Goal: Task Accomplishment & Management: Manage account settings

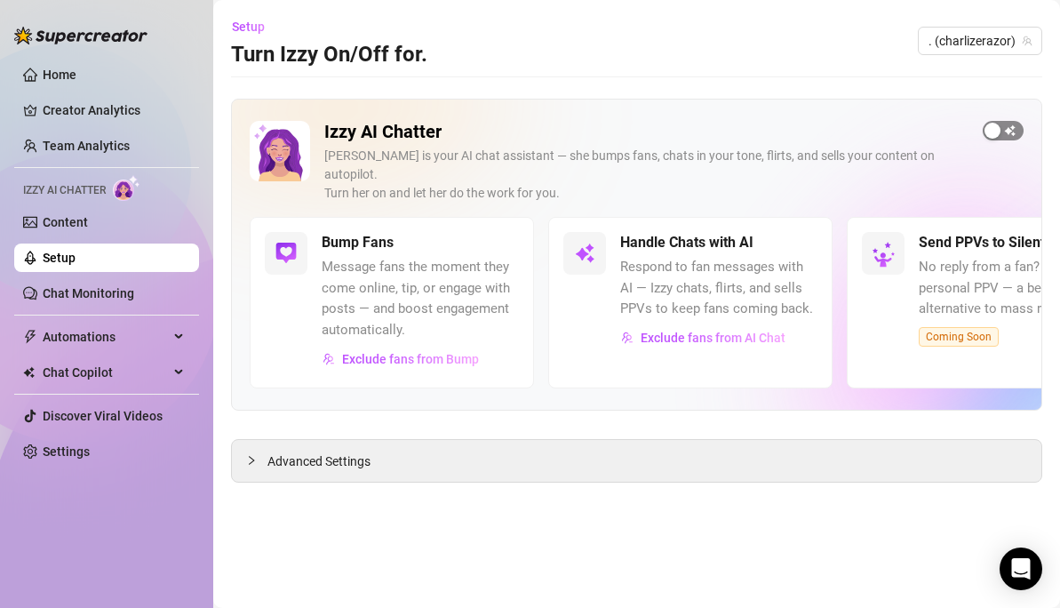
click at [988, 133] on div "button" at bounding box center [993, 131] width 16 height 16
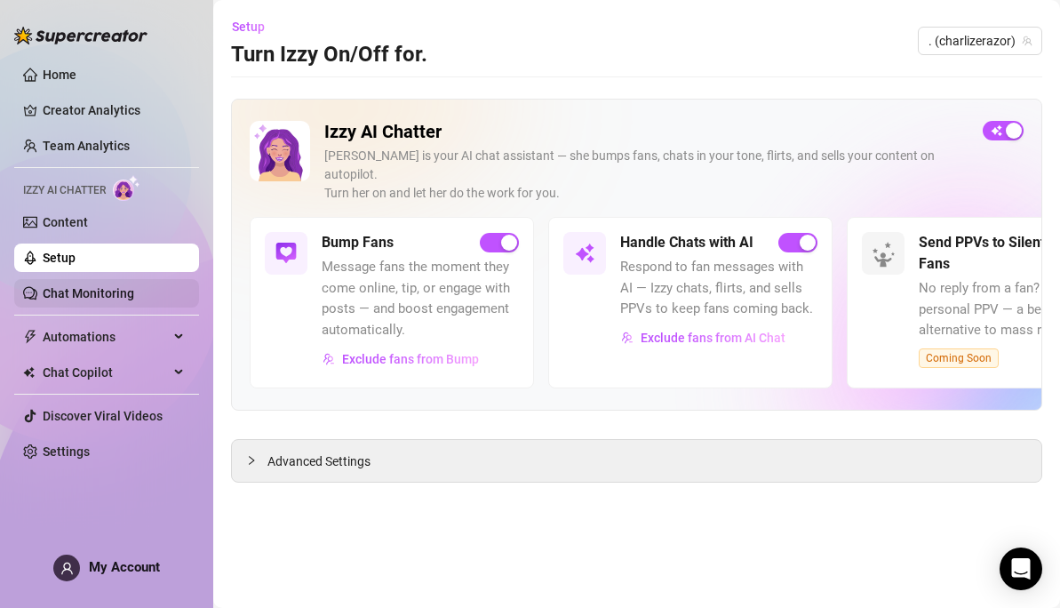
click at [92, 287] on link "Chat Monitoring" at bounding box center [89, 293] width 92 height 14
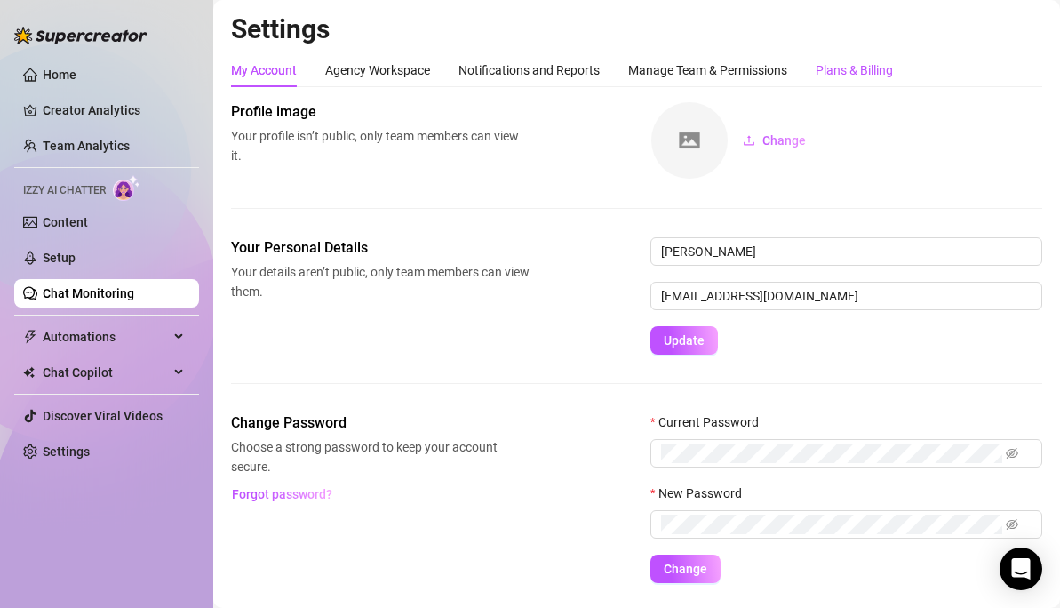
click at [839, 70] on div "Plans & Billing" at bounding box center [854, 70] width 77 height 20
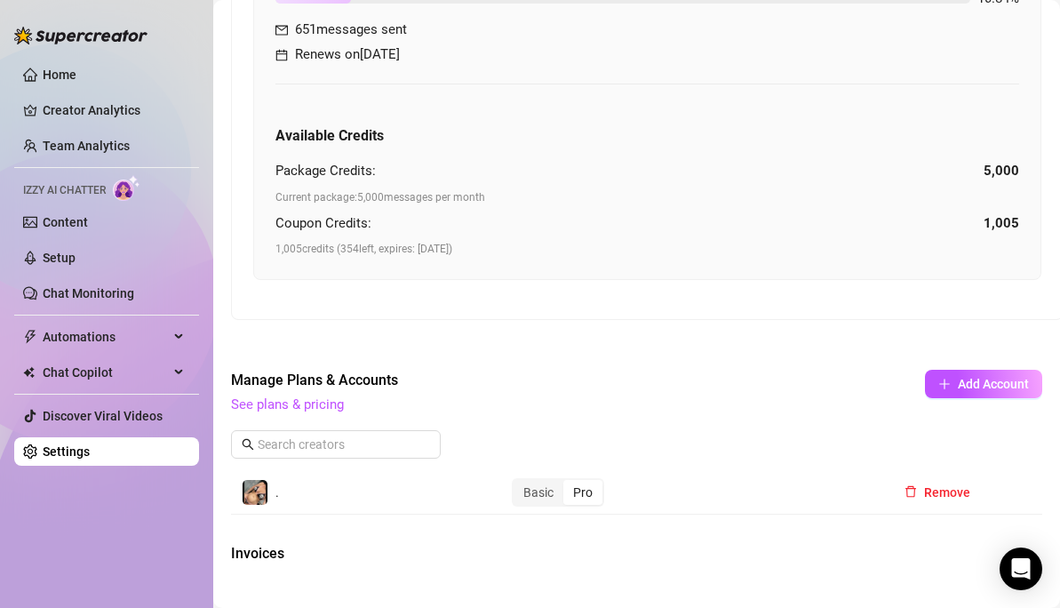
scroll to position [924, 0]
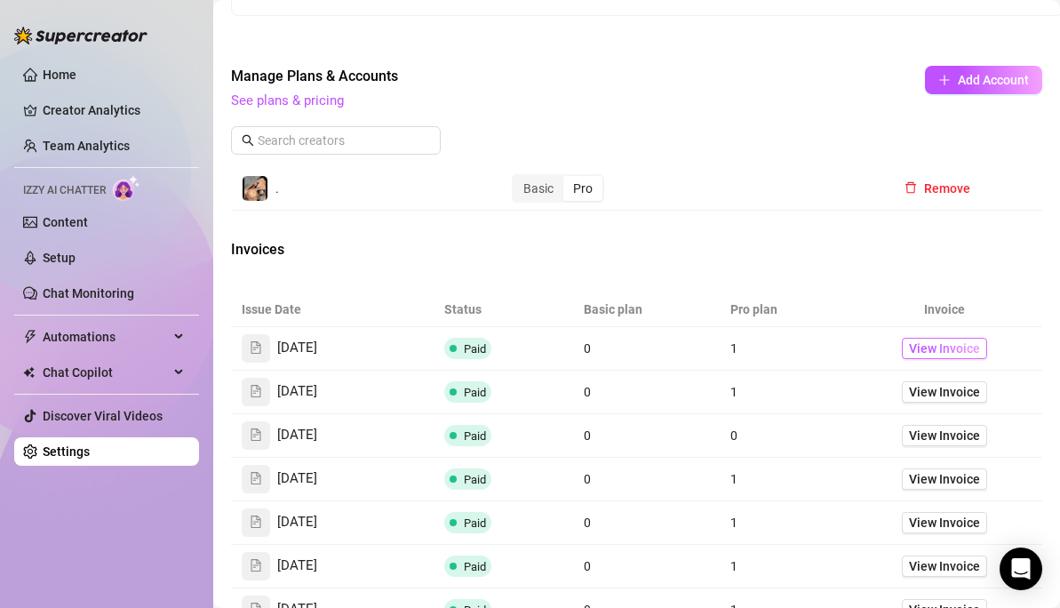
click at [932, 349] on span "View Invoice" at bounding box center [944, 349] width 71 height 20
click at [67, 294] on link "Chat Monitoring" at bounding box center [89, 293] width 92 height 14
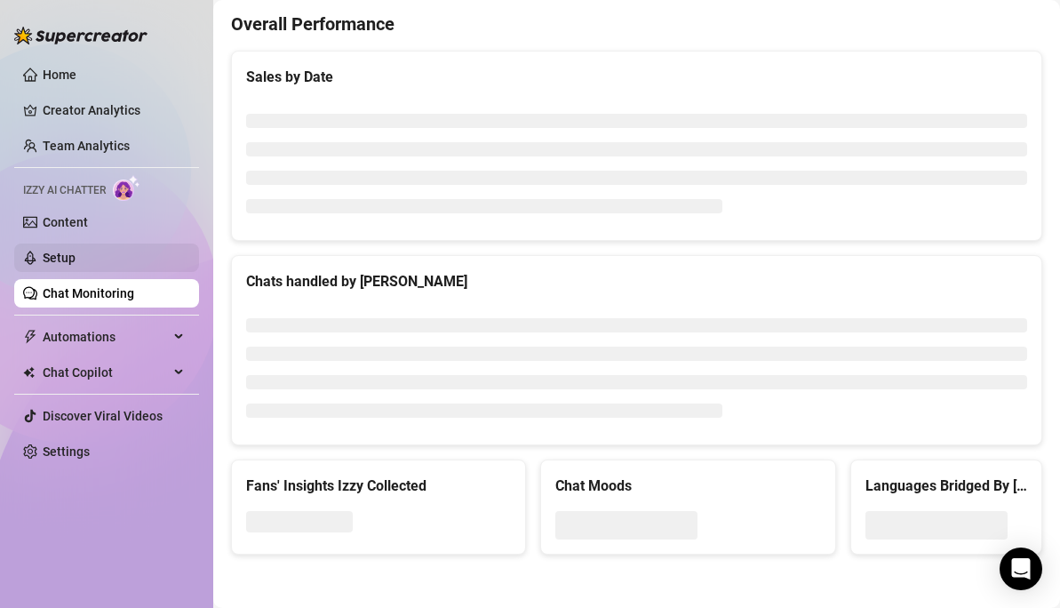
scroll to position [525, 0]
click at [52, 229] on link "Content" at bounding box center [65, 222] width 45 height 14
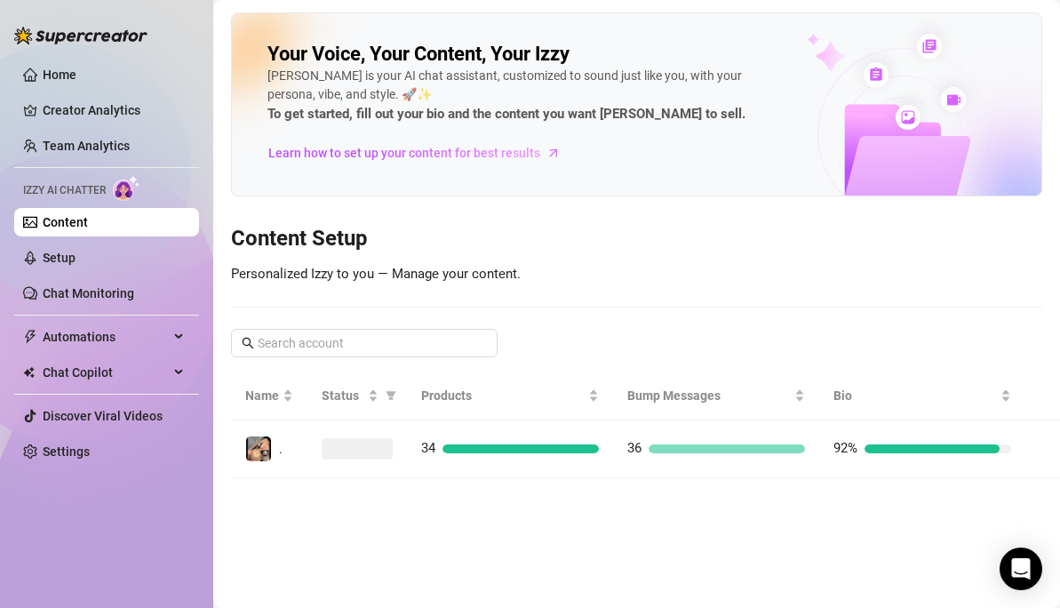
click at [60, 219] on link "Content" at bounding box center [65, 222] width 45 height 14
click at [56, 257] on link "Setup" at bounding box center [59, 258] width 33 height 14
